Goal: Check status: Check status

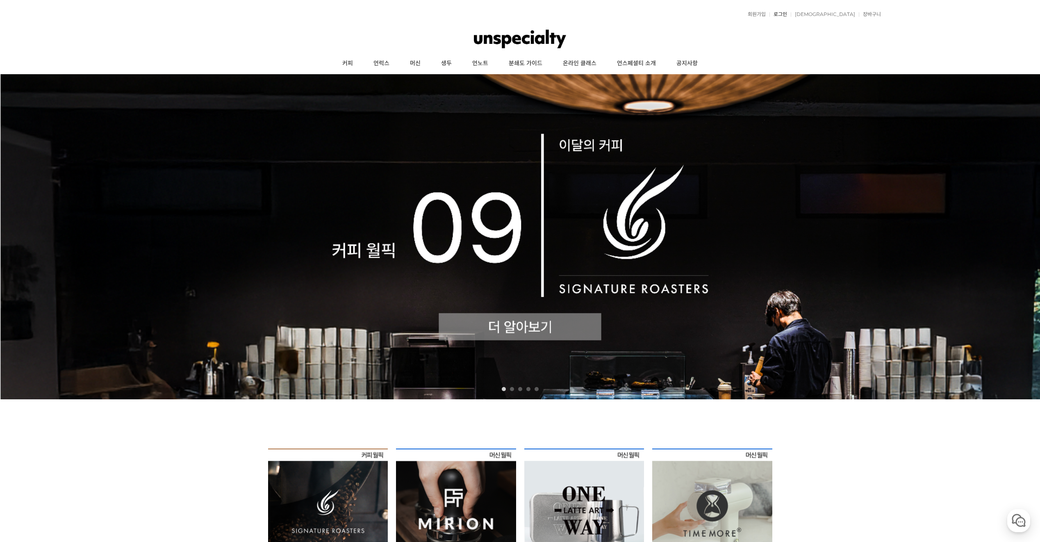
click at [787, 14] on link "로그인" at bounding box center [779, 14] width 18 height 5
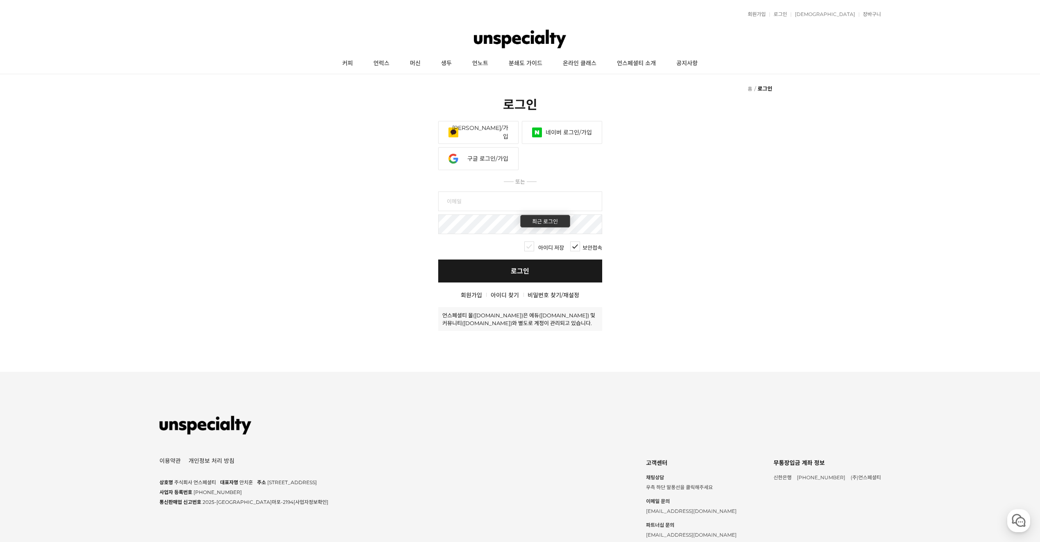
click at [559, 210] on input "text" at bounding box center [520, 202] width 164 height 20
type input "zktkquf@naver.com"
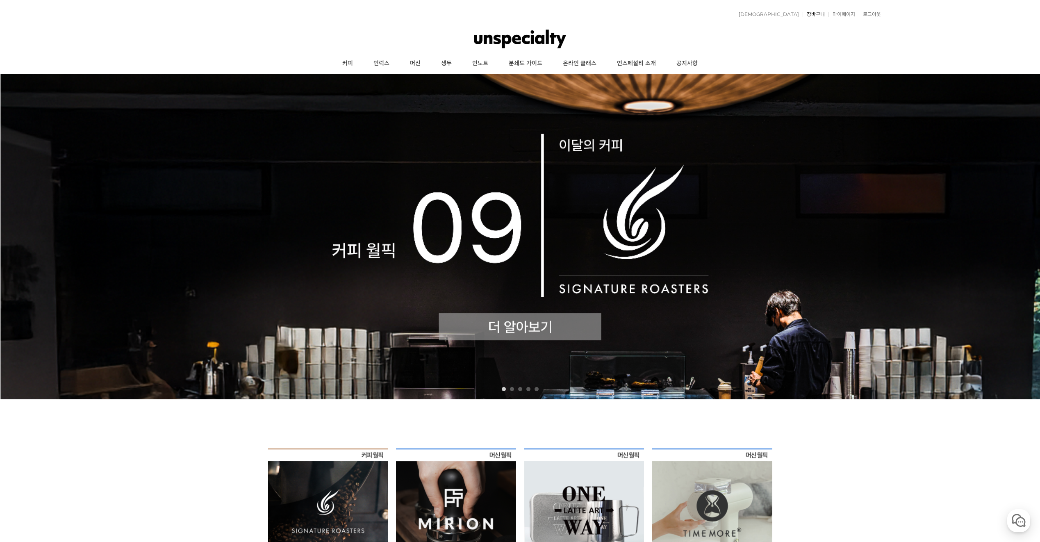
click at [803, 15] on link "장바구니" at bounding box center [814, 14] width 22 height 5
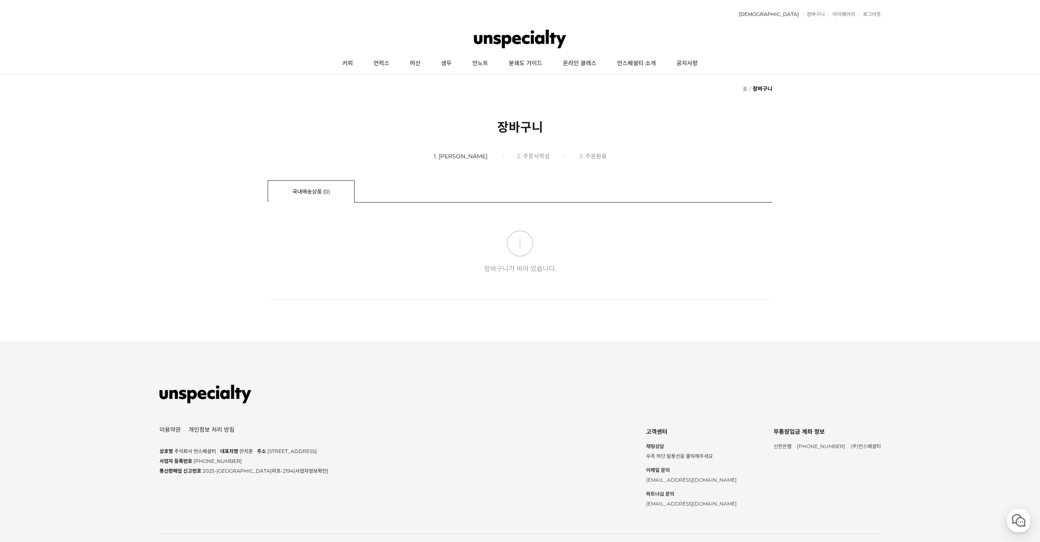
click at [792, 15] on link "[DEMOGRAPHIC_DATA]" at bounding box center [767, 14] width 64 height 5
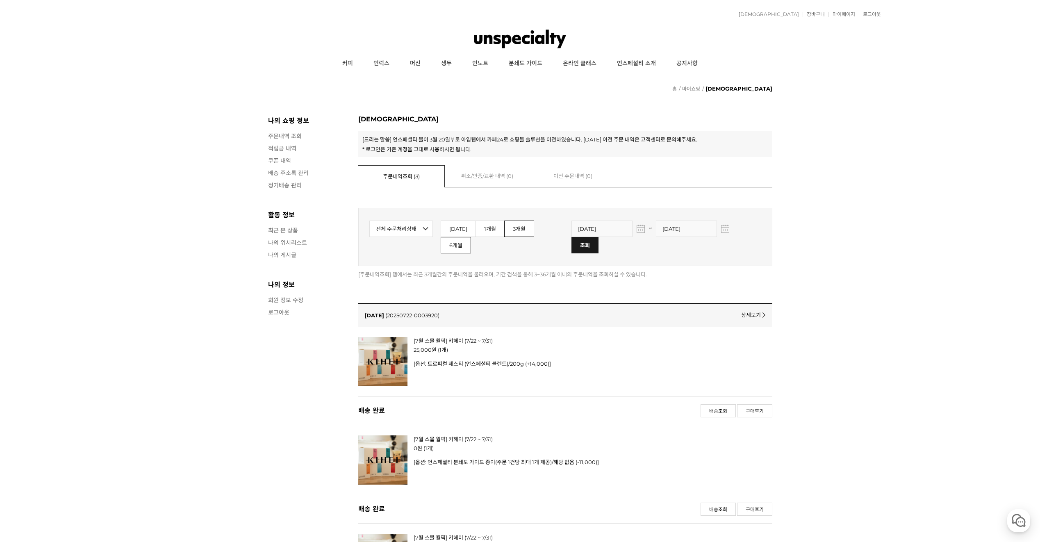
click at [471, 237] on link "6개월" at bounding box center [456, 245] width 30 height 16
type input "2025-03-11"
click at [598, 237] on input "image" at bounding box center [585, 245] width 26 height 16
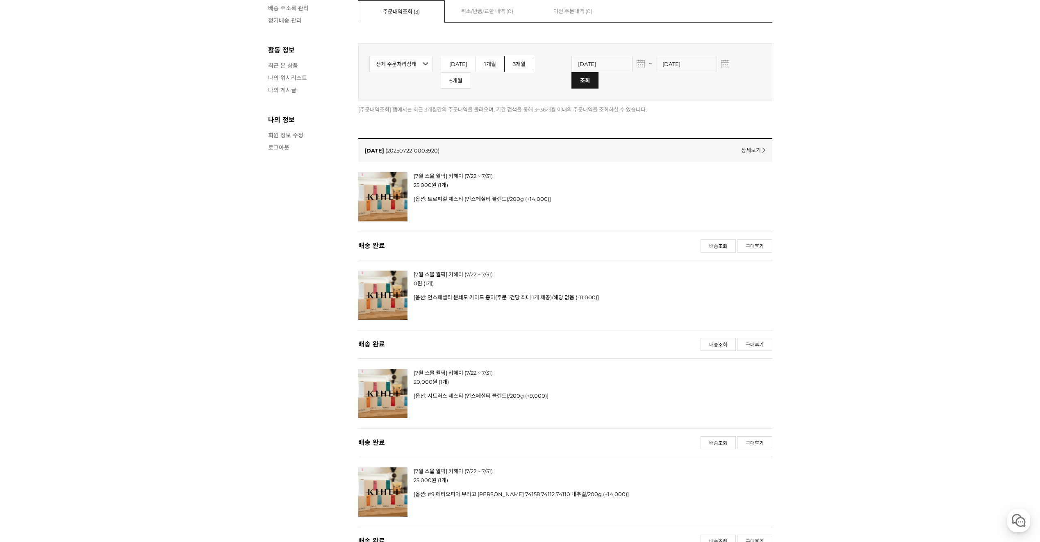
scroll to position [205, 0]
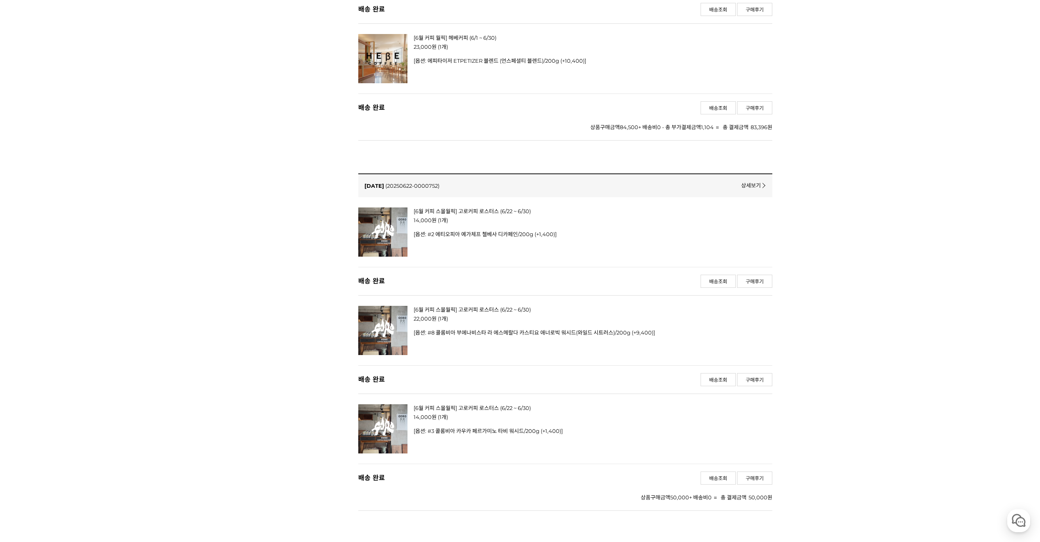
scroll to position [1066, 0]
click at [371, 224] on img at bounding box center [382, 232] width 49 height 49
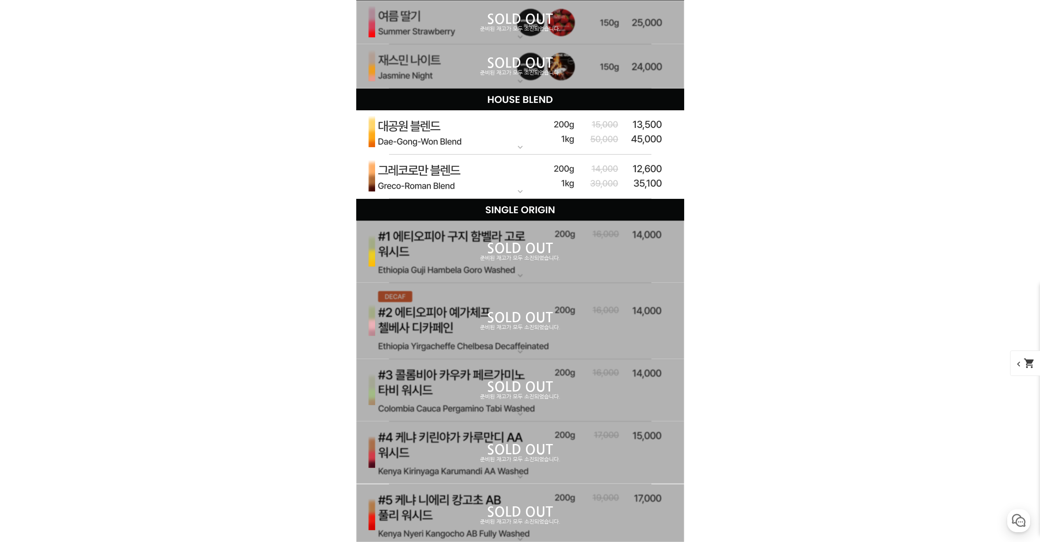
scroll to position [2666, 0]
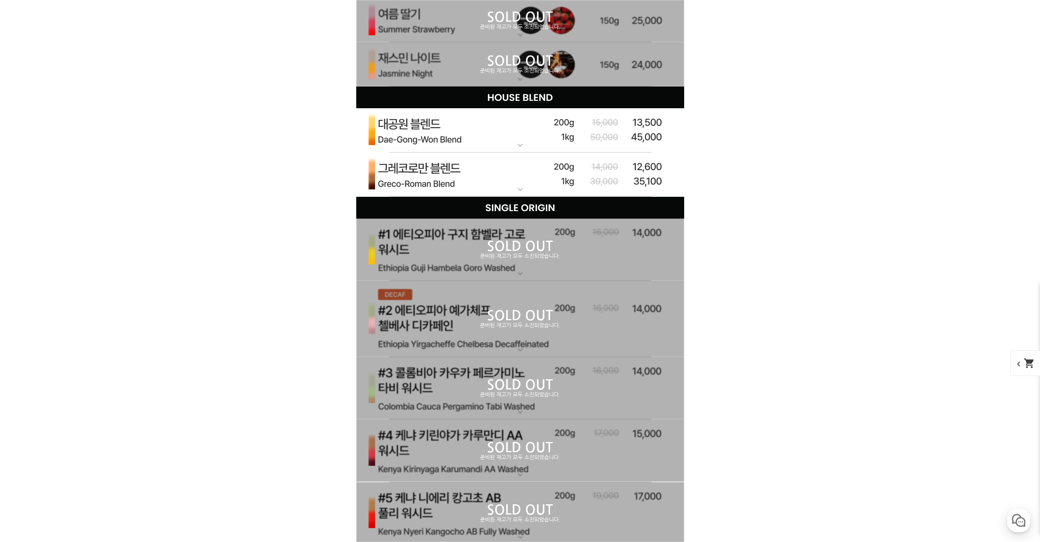
click at [454, 329] on p "준비된 재고가 모두 소진되었습니다." at bounding box center [520, 325] width 328 height 7
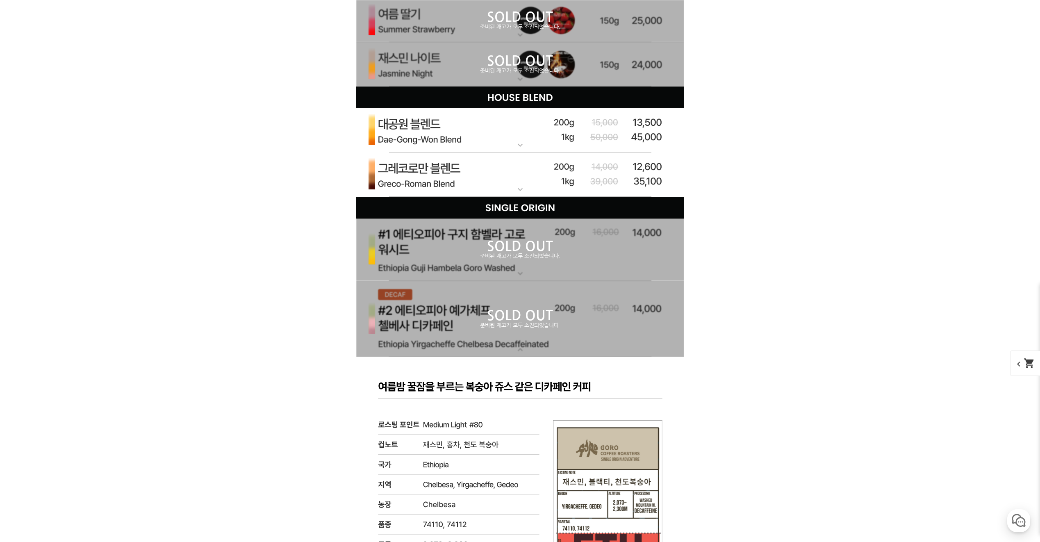
click at [454, 329] on p "준비된 재고가 모두 소진되었습니다." at bounding box center [520, 325] width 328 height 7
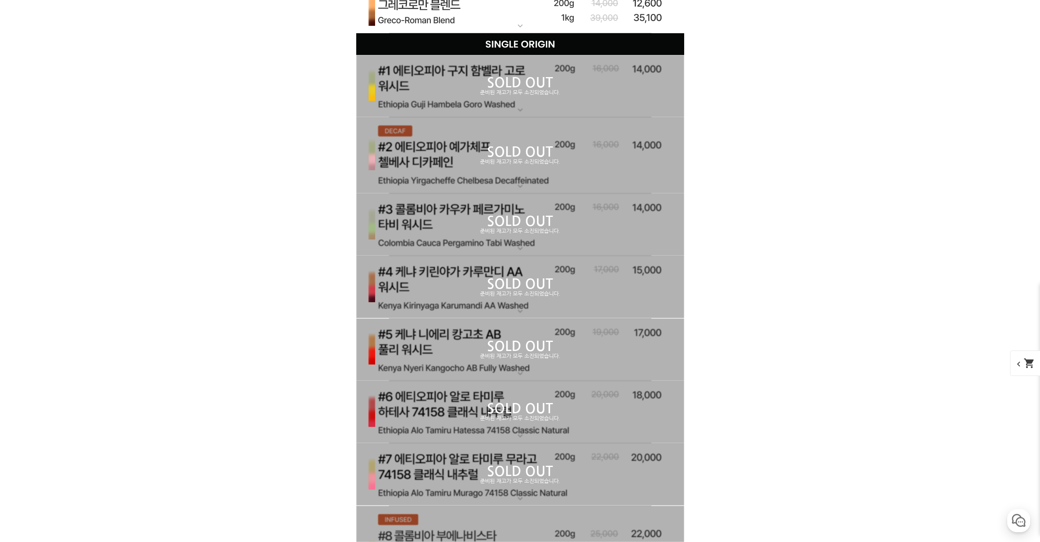
scroll to position [2830, 0]
click at [454, 212] on div "SOLD OUT 준비된 재고가 모두 소진되었습니다." at bounding box center [520, 224] width 328 height 62
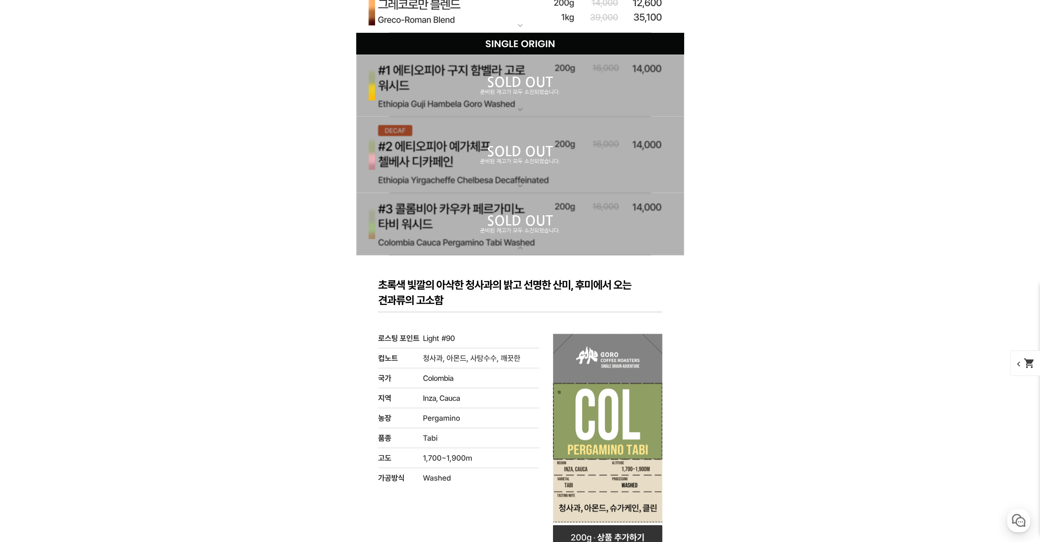
click at [454, 212] on div "SOLD OUT 준비된 재고가 모두 소진되었습니다." at bounding box center [520, 224] width 328 height 62
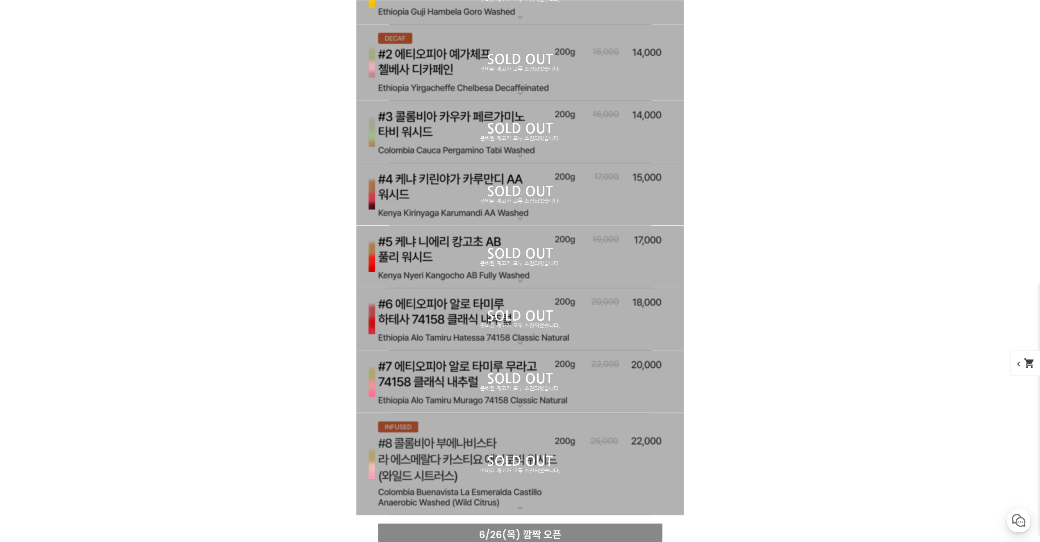
scroll to position [2953, 0]
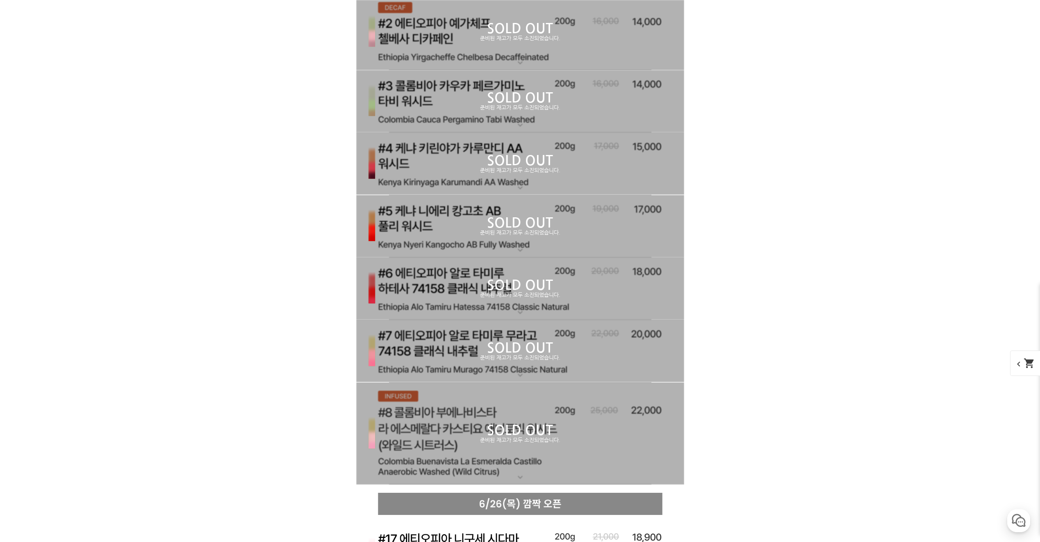
click at [465, 437] on p "SOLD OUT" at bounding box center [520, 430] width 328 height 13
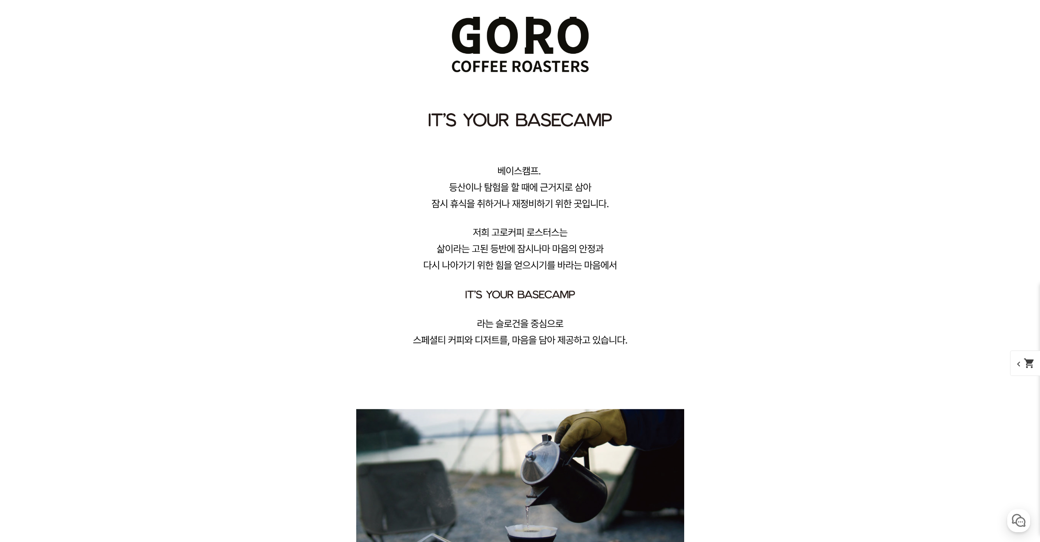
scroll to position [0, 0]
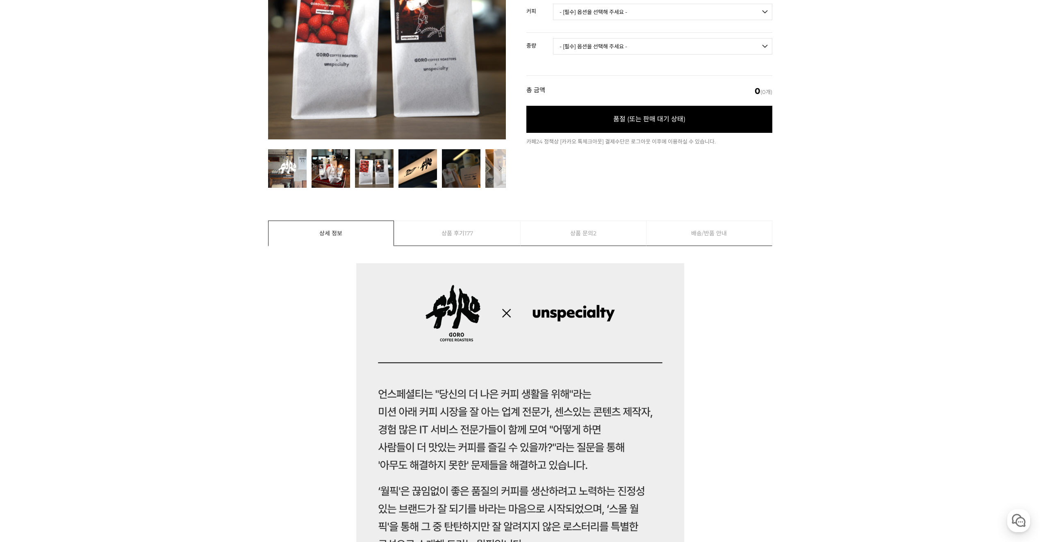
click at [606, 235] on link "상품 문의 2" at bounding box center [584, 233] width 126 height 25
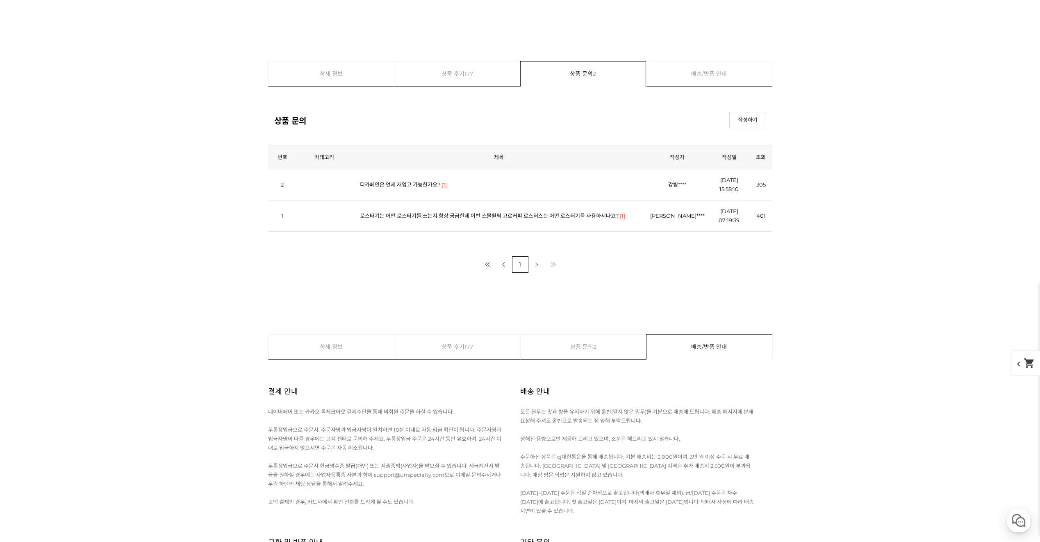
click at [454, 84] on link "상품 후기 177" at bounding box center [458, 74] width 126 height 25
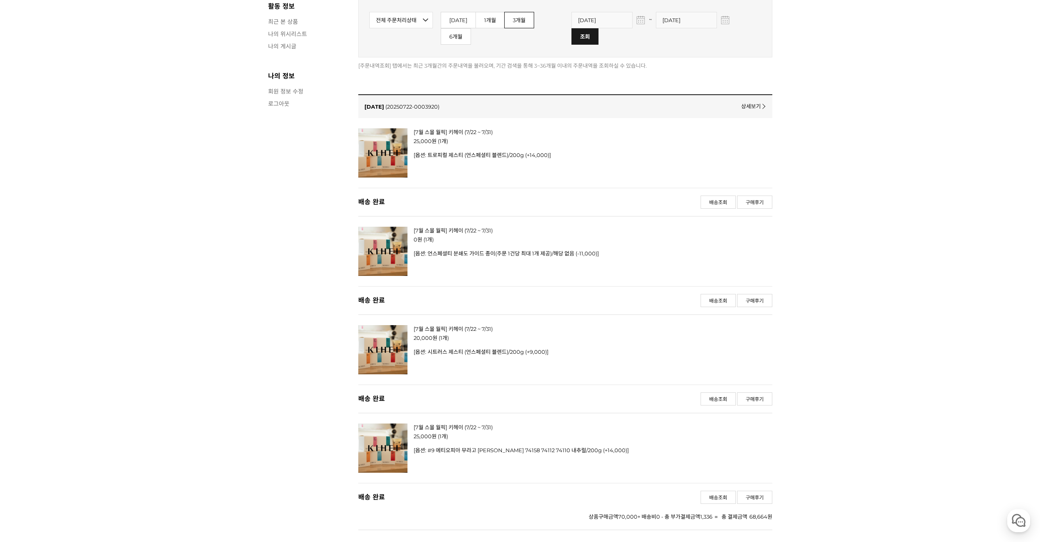
scroll to position [164, 0]
